Goal: Check status: Check status

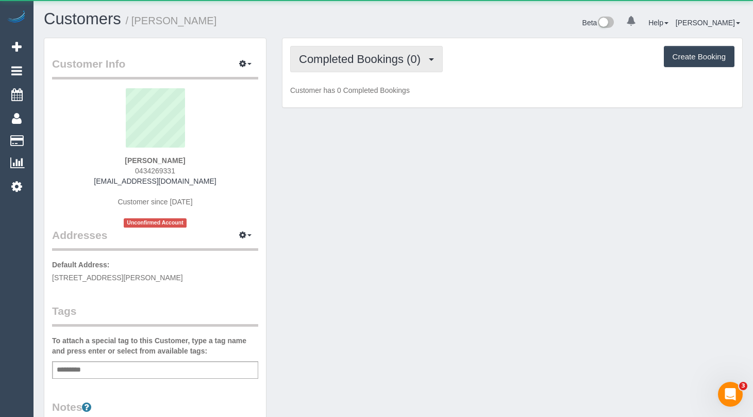
click at [352, 50] on button "Completed Bookings (0)" at bounding box center [366, 59] width 153 height 26
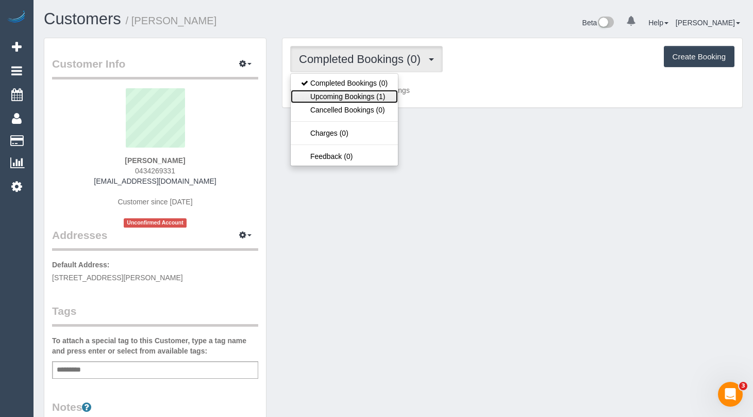
click at [358, 95] on link "Upcoming Bookings (1)" at bounding box center [344, 96] width 107 height 13
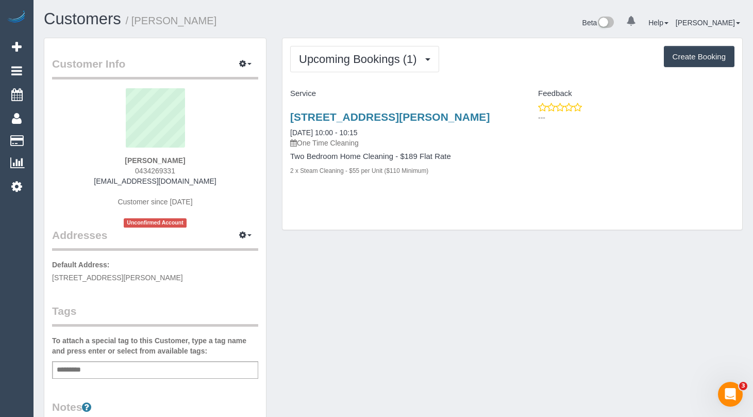
drag, startPoint x: 186, startPoint y: 169, endPoint x: 132, endPoint y: 171, distance: 53.7
click at [132, 171] on div "Alice Zheng 0434269331 alicezheng925@gmail.com Customer since 2025 Unconfirmed …" at bounding box center [155, 157] width 206 height 139
copy span "0434269331"
click at [402, 121] on link "204/211 Dorcas Street, South Melbourne, VIC 3205" at bounding box center [389, 117] width 199 height 12
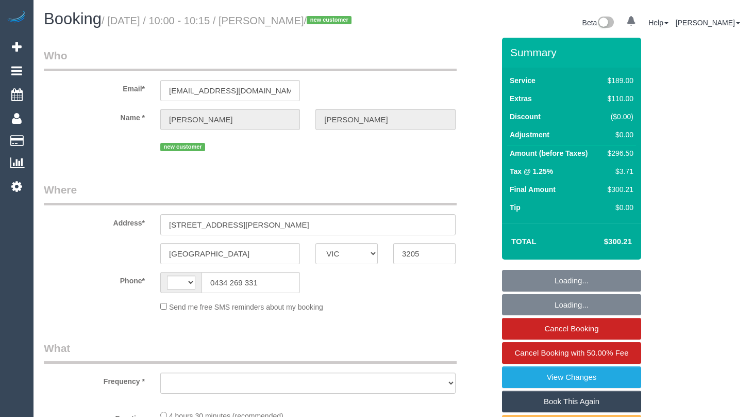
select select "VIC"
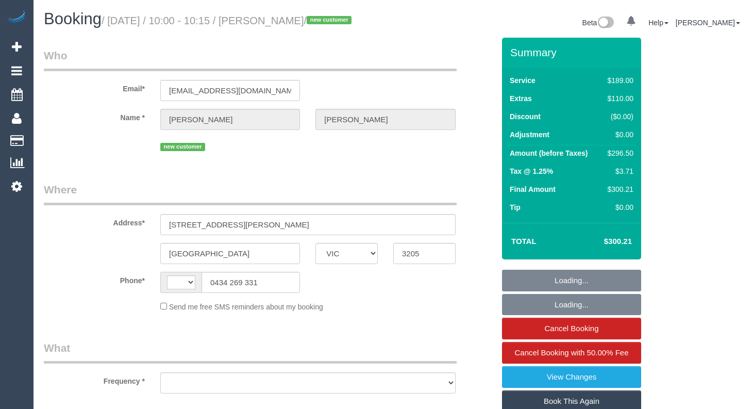
select select "object:288"
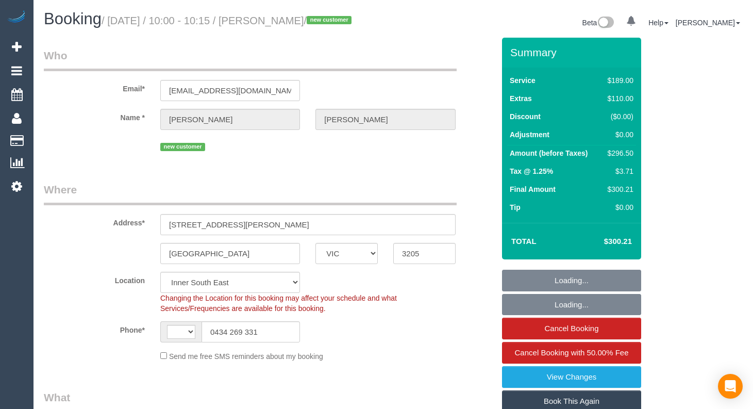
select select "string:stripe-pm_1RujVg2GScqysDRVZEq2F6Hx"
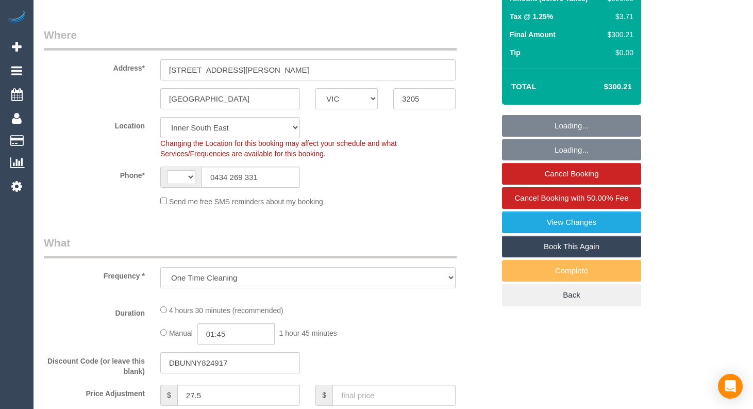
select select "object:647"
select select "string:AU"
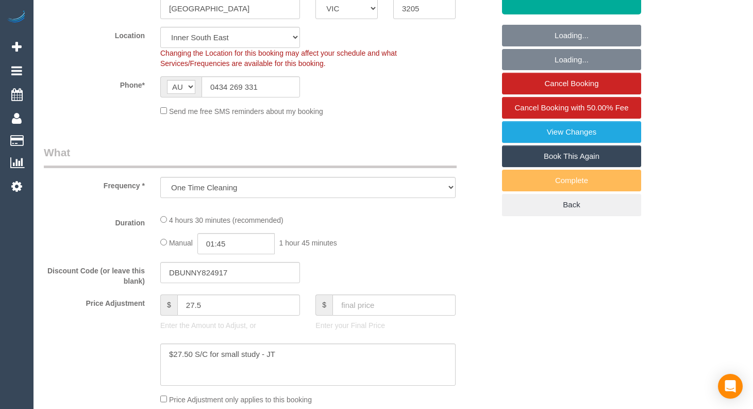
select select "number:29"
select select "number:15"
select select "number:20"
select select "number:24"
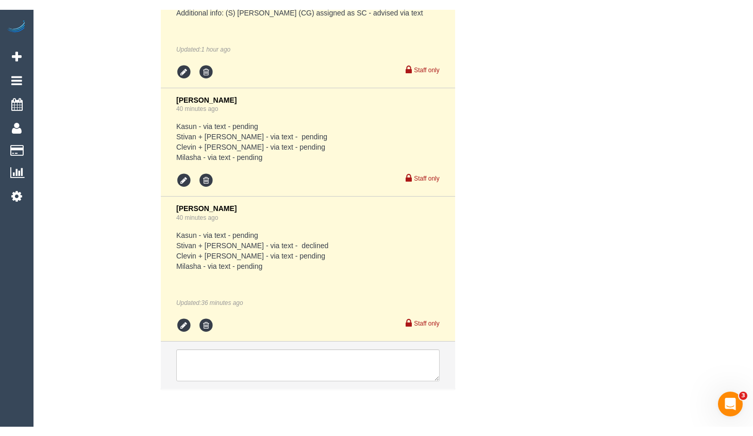
scroll to position [2281, 0]
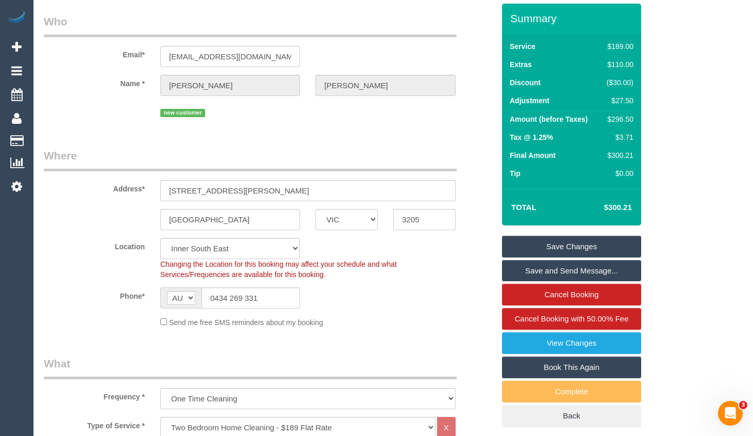
scroll to position [0, 0]
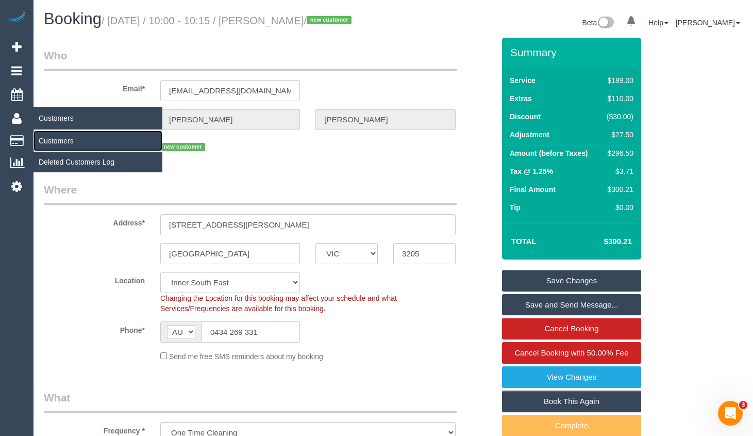
click at [63, 145] on link "Customers" at bounding box center [98, 140] width 129 height 21
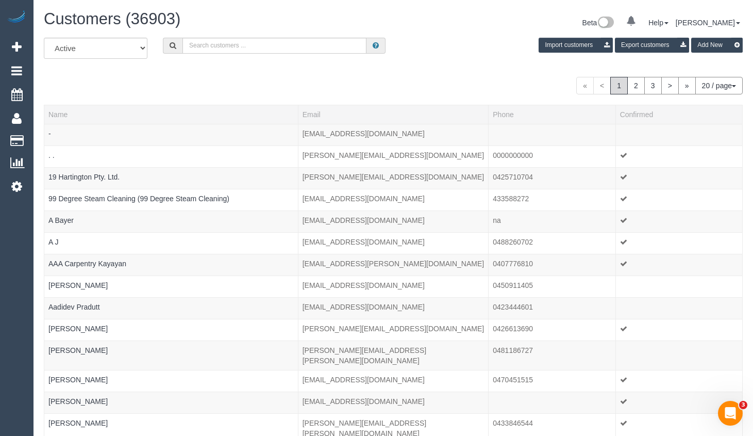
click at [270, 71] on div "All Active Archived Import customers Export customers Add New « < 1 2 3 > » 20 …" at bounding box center [393, 328] width 699 height 581
